Goal: Transaction & Acquisition: Purchase product/service

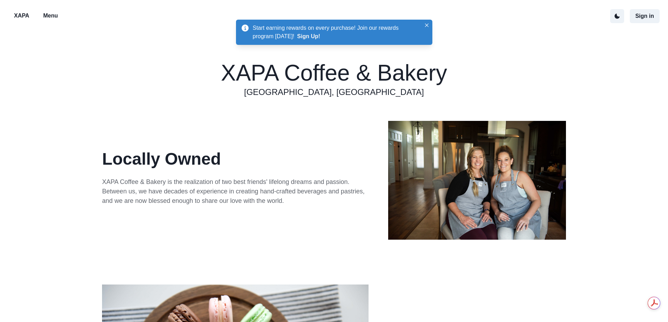
click at [52, 18] on p "Menu" at bounding box center [50, 16] width 15 height 8
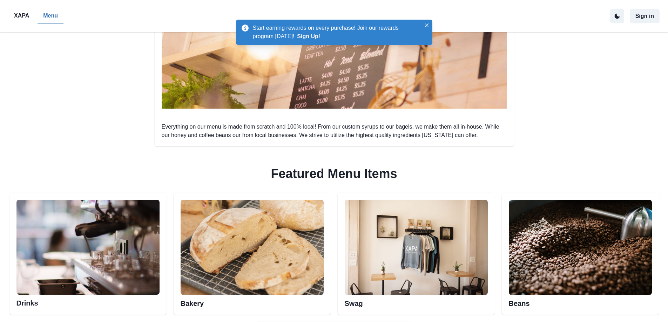
scroll to position [297, 0]
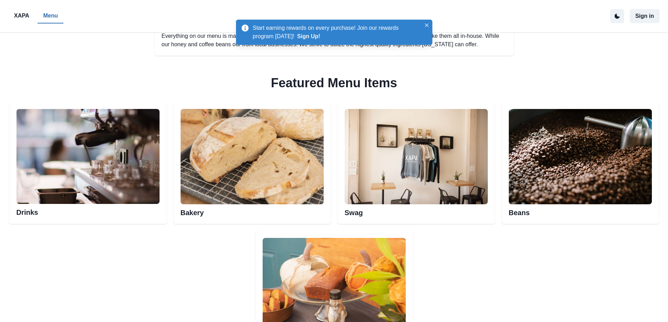
click at [276, 186] on img at bounding box center [252, 156] width 143 height 95
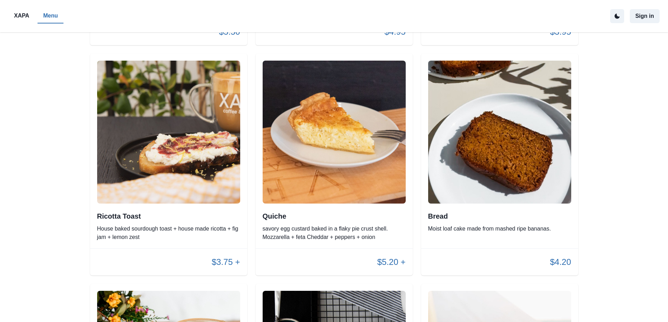
scroll to position [1227, 0]
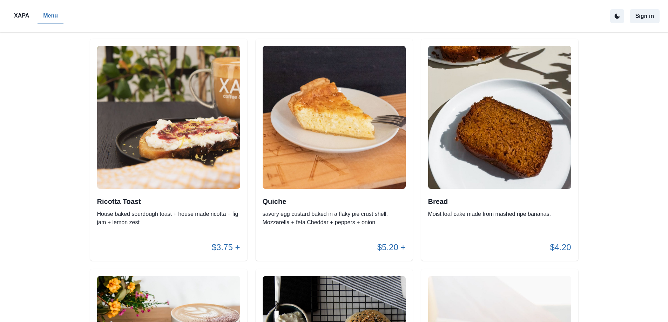
click at [337, 210] on div "Quiche savory egg custard baked in a flaky pie crust shell. Mozzarella + feta C…" at bounding box center [334, 211] width 143 height 29
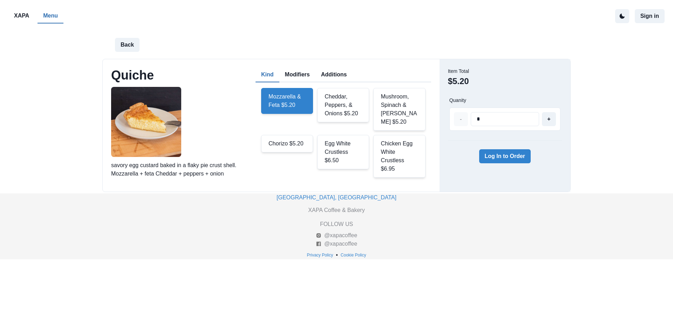
click at [296, 142] on div "Chorizo $5.20" at bounding box center [287, 144] width 52 height 18
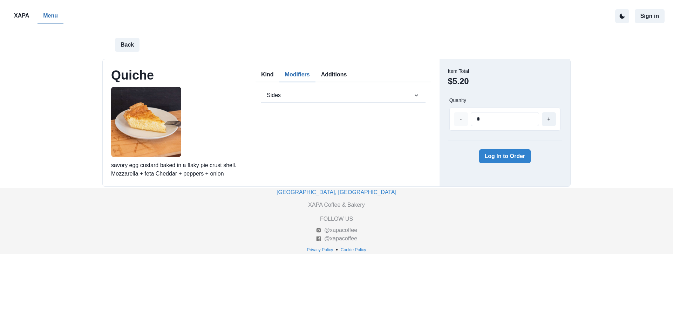
click at [303, 73] on button "Modifiers" at bounding box center [298, 75] width 36 height 15
click at [301, 95] on span "Sides" at bounding box center [340, 95] width 146 height 8
click at [335, 78] on button "Additions" at bounding box center [334, 75] width 37 height 15
click at [325, 121] on textarea at bounding box center [343, 113] width 164 height 28
click at [269, 75] on button "Kind" at bounding box center [268, 75] width 24 height 15
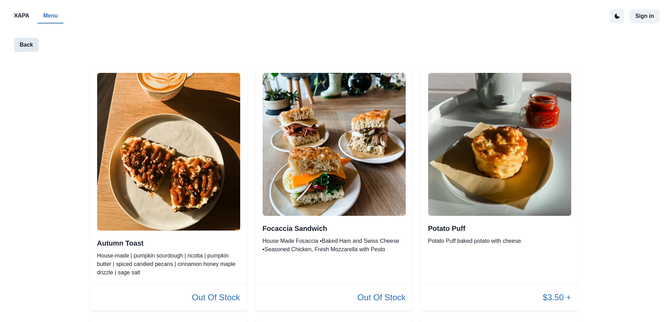
click at [26, 41] on button "Back" at bounding box center [26, 45] width 25 height 14
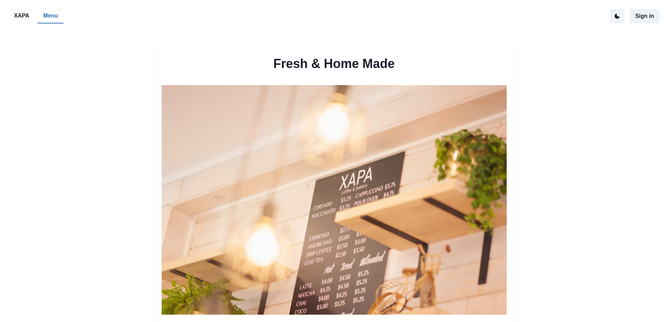
click at [21, 13] on p "XAPA" at bounding box center [21, 16] width 15 height 8
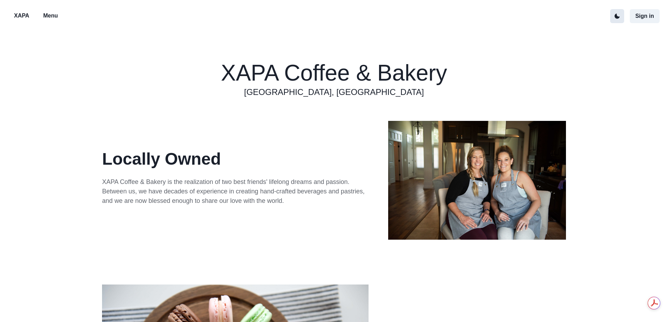
click at [620, 18] on icon "active dark theme mode" at bounding box center [617, 16] width 6 height 6
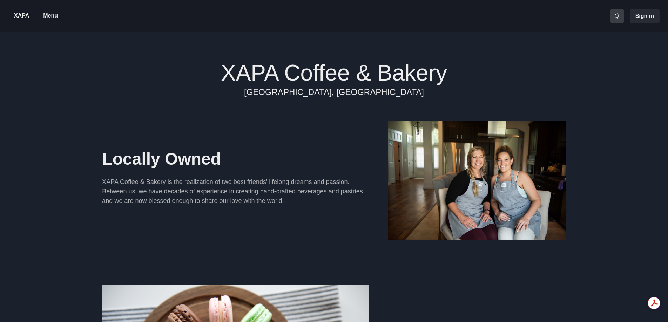
click at [620, 18] on icon "active light theme mode" at bounding box center [617, 16] width 6 height 6
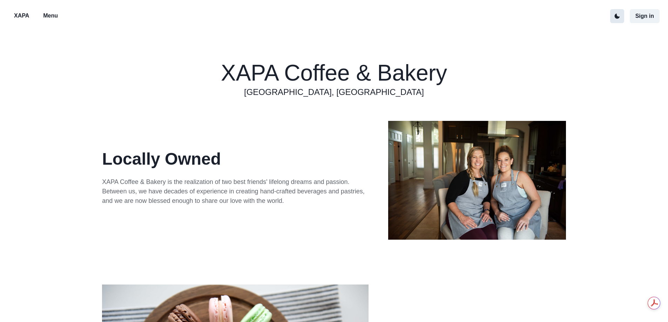
click at [620, 18] on icon "active dark theme mode" at bounding box center [617, 16] width 6 height 6
